Goal: Transaction & Acquisition: Subscribe to service/newsletter

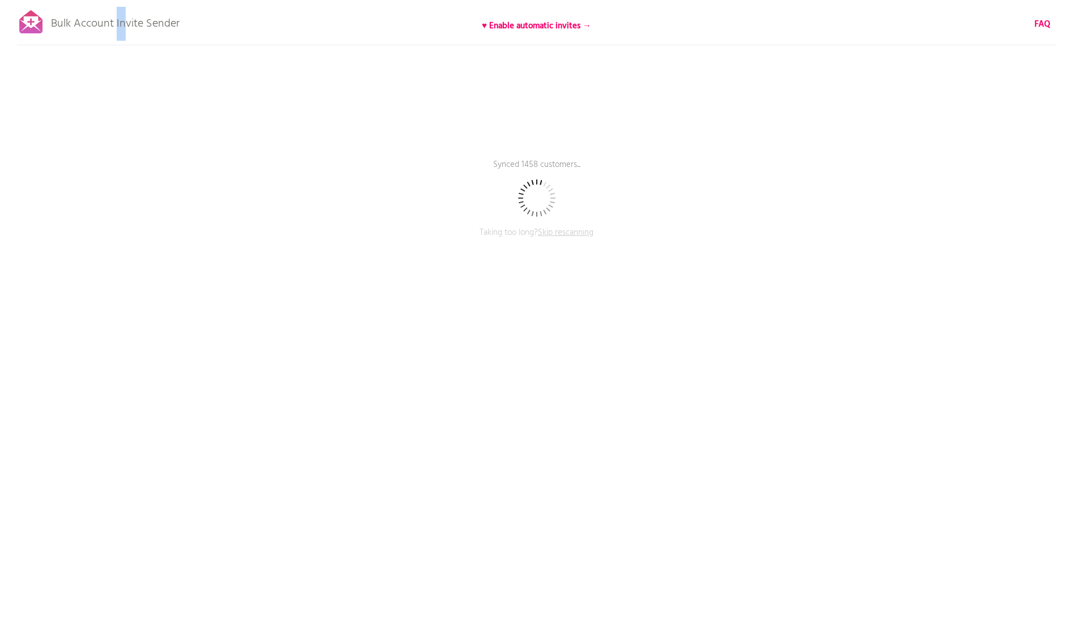
drag, startPoint x: 118, startPoint y: 27, endPoint x: 174, endPoint y: 6, distance: 60.2
click at [139, 16] on p "Bulk Account Invite Sender" at bounding box center [115, 21] width 129 height 28
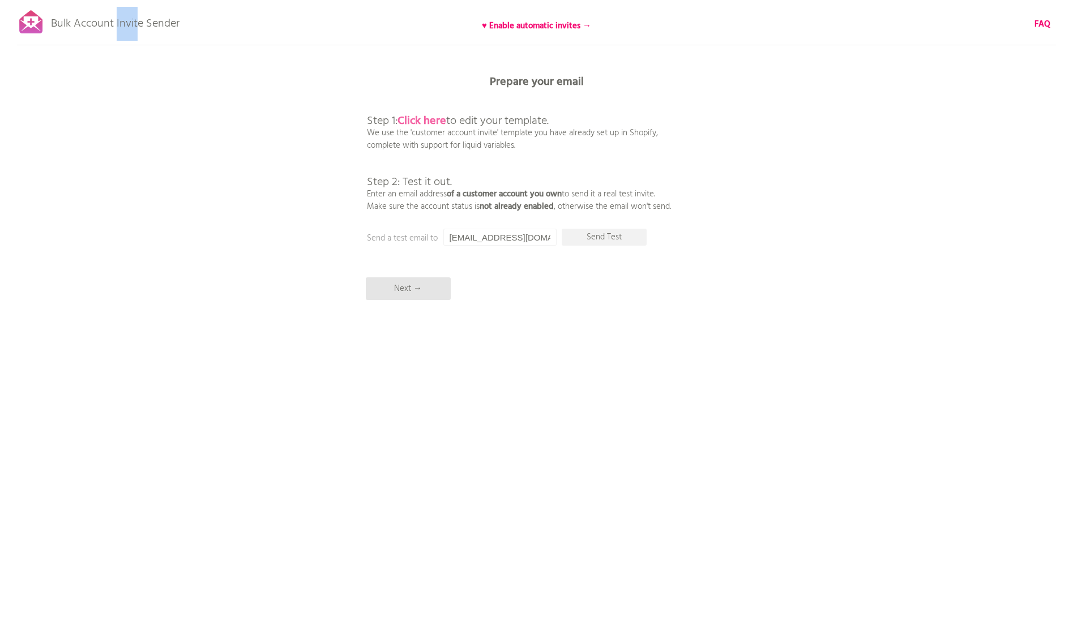
click at [434, 117] on b "Click here" at bounding box center [421, 121] width 49 height 18
click at [518, 239] on input "[EMAIL_ADDRESS][DOMAIN_NAME]" at bounding box center [499, 237] width 113 height 17
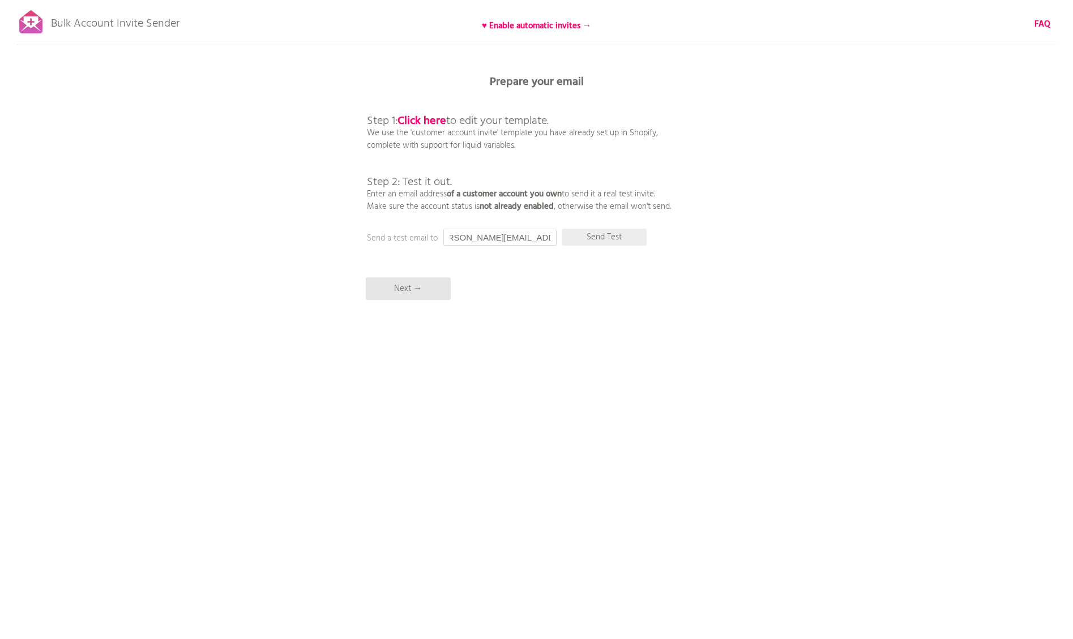
type input "freddie@boringcontent.agency"
click at [629, 240] on p "Send Test" at bounding box center [604, 237] width 85 height 17
click at [429, 294] on p "Next →" at bounding box center [408, 288] width 85 height 23
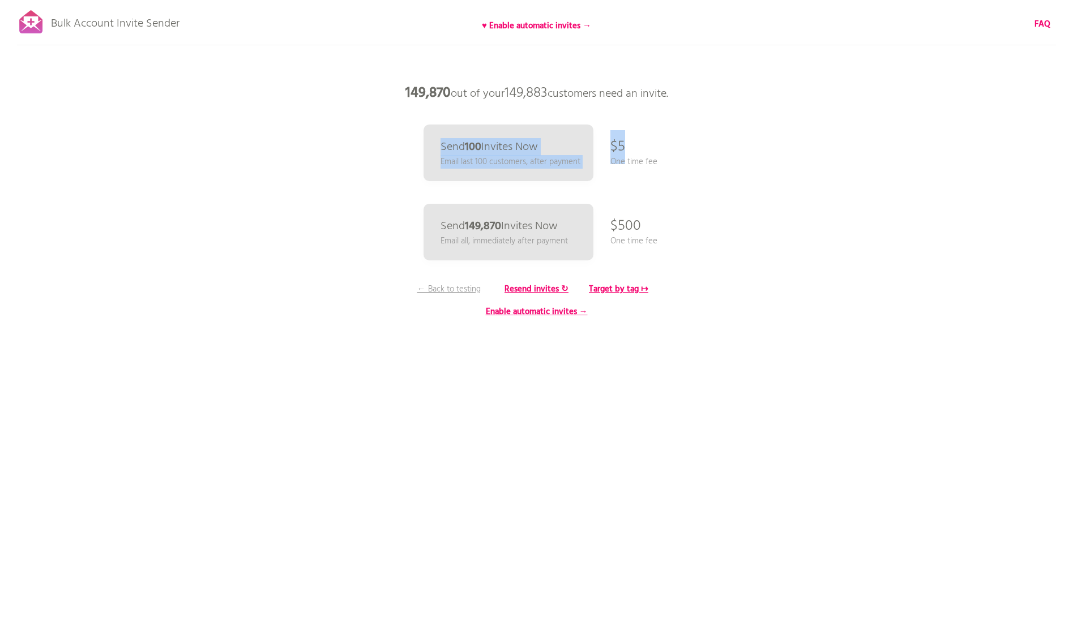
drag, startPoint x: 622, startPoint y: 139, endPoint x: 640, endPoint y: 152, distance: 22.0
click at [640, 152] on div "Bulk Account Invite Sender ♥ Enable automatic invites → FAQ Synced all customer…" at bounding box center [536, 198] width 1073 height 396
drag, startPoint x: 661, startPoint y: 168, endPoint x: 637, endPoint y: 132, distance: 43.0
click at [637, 132] on div "Bulk Account Invite Sender ♥ Enable automatic invites → FAQ Synced all customer…" at bounding box center [536, 198] width 1073 height 396
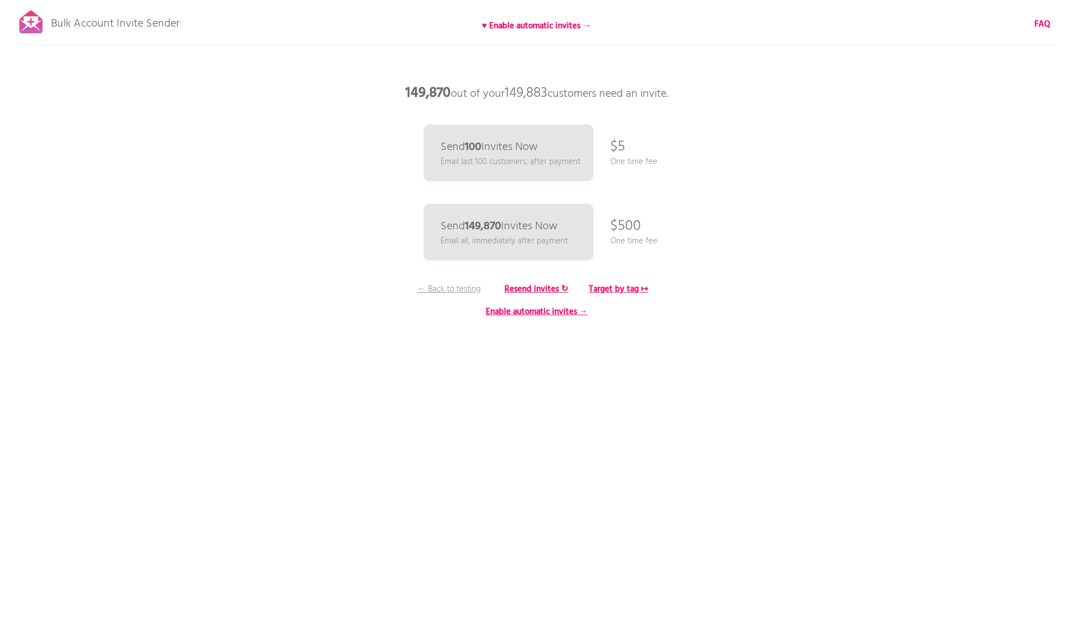
click at [637, 132] on div "Bulk Account Invite Sender ♥ Enable automatic invites → FAQ Synced all customer…" at bounding box center [536, 198] width 1073 height 396
drag, startPoint x: 609, startPoint y: 138, endPoint x: 641, endPoint y: 160, distance: 39.1
click at [641, 160] on div "Bulk Account Invite Sender ♥ Enable automatic invites → FAQ Synced all customer…" at bounding box center [536, 198] width 1073 height 396
click at [641, 160] on p "One time fee" at bounding box center [633, 162] width 47 height 12
click at [635, 290] on b "Target by tag ↦" at bounding box center [618, 289] width 59 height 14
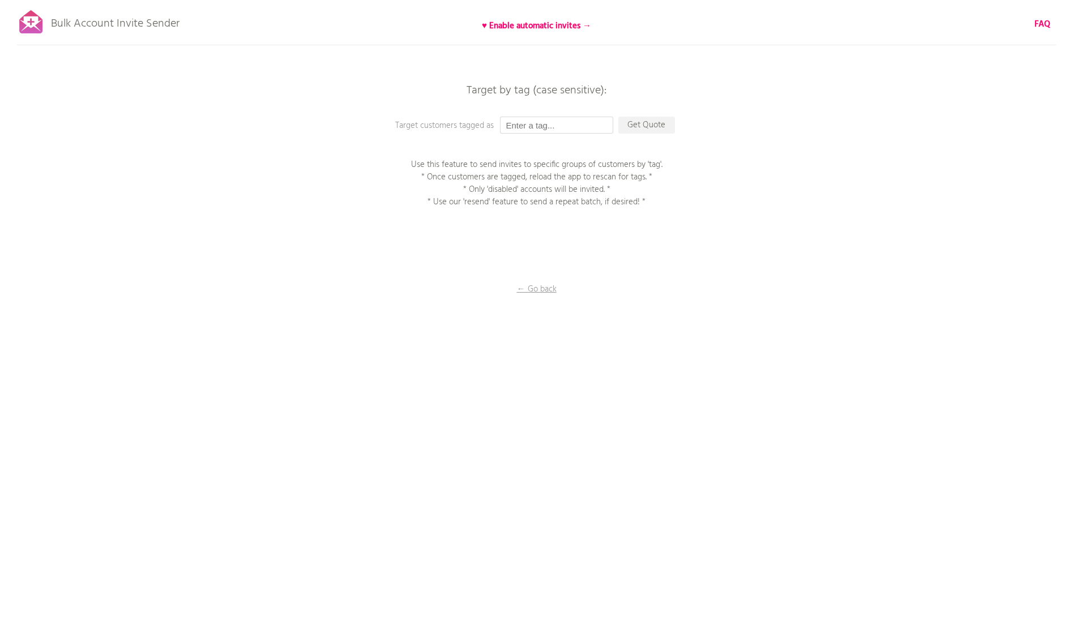
click at [597, 129] on input "text" at bounding box center [556, 125] width 113 height 17
type input "Hemp Import"
click at [631, 128] on p "Get Quote" at bounding box center [646, 125] width 57 height 17
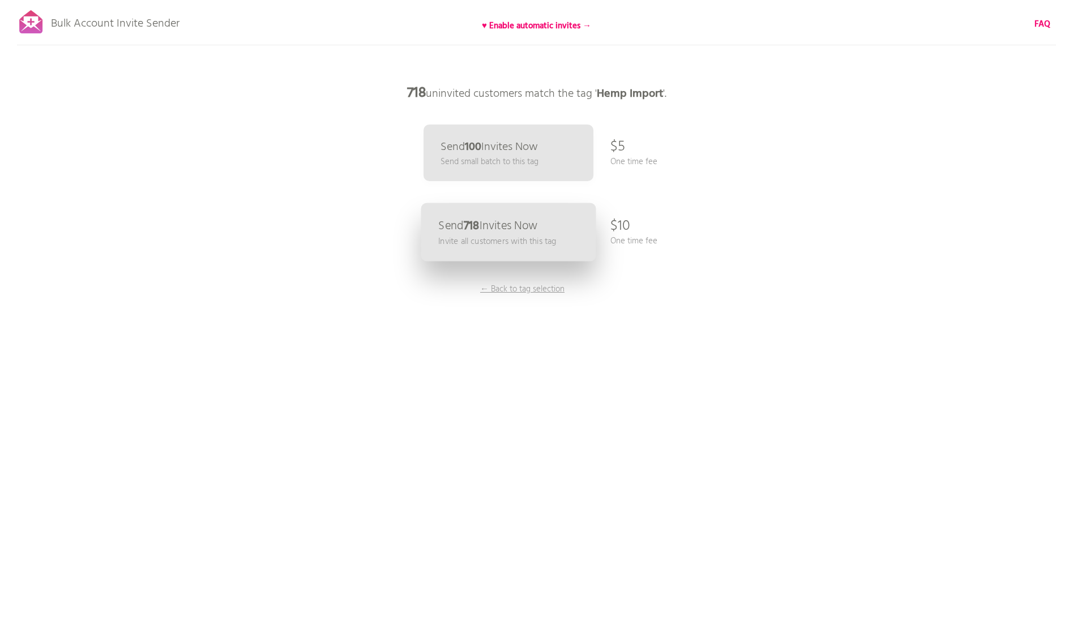
click at [536, 243] on p "Invite all customers with this tag" at bounding box center [497, 241] width 118 height 13
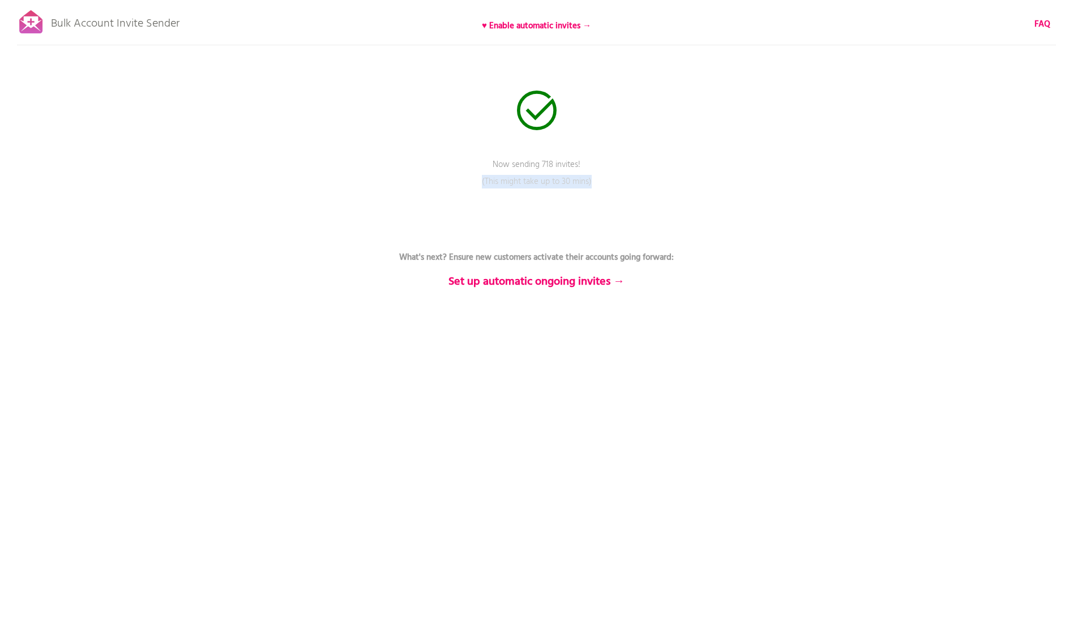
drag, startPoint x: 449, startPoint y: 179, endPoint x: 586, endPoint y: 202, distance: 139.4
click at [586, 202] on p "(This might take up to 30 mins)" at bounding box center [537, 189] width 340 height 28
drag, startPoint x: 509, startPoint y: 164, endPoint x: 527, endPoint y: 165, distance: 18.2
click at [526, 165] on p "Now sending 718 invites!" at bounding box center [537, 173] width 340 height 28
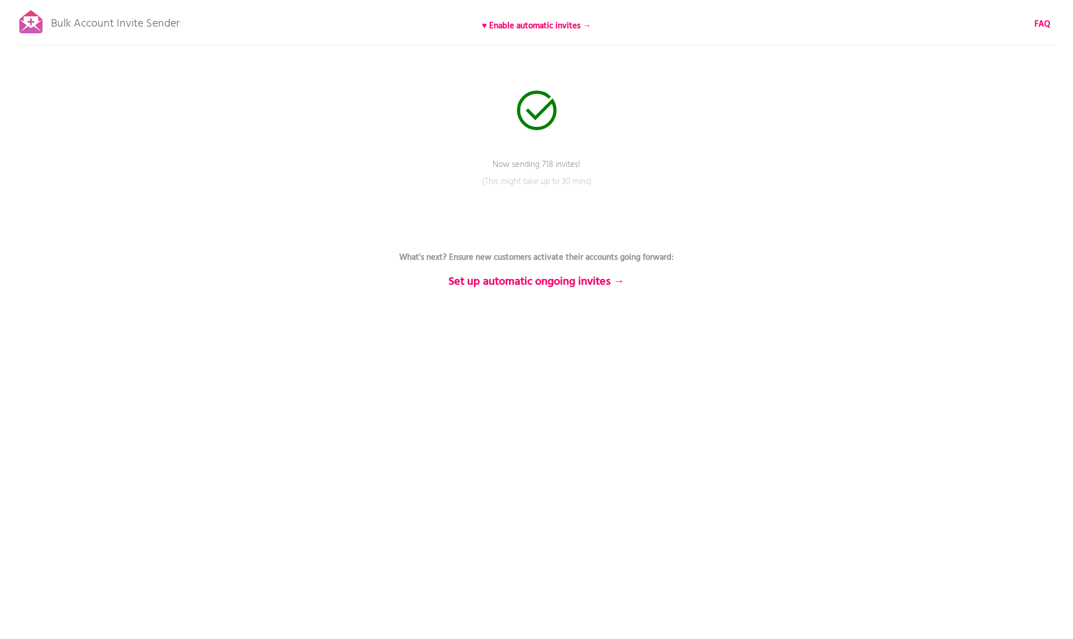
click at [527, 165] on p "Now sending 718 invites!" at bounding box center [537, 173] width 340 height 28
